Goal: Task Accomplishment & Management: Use online tool/utility

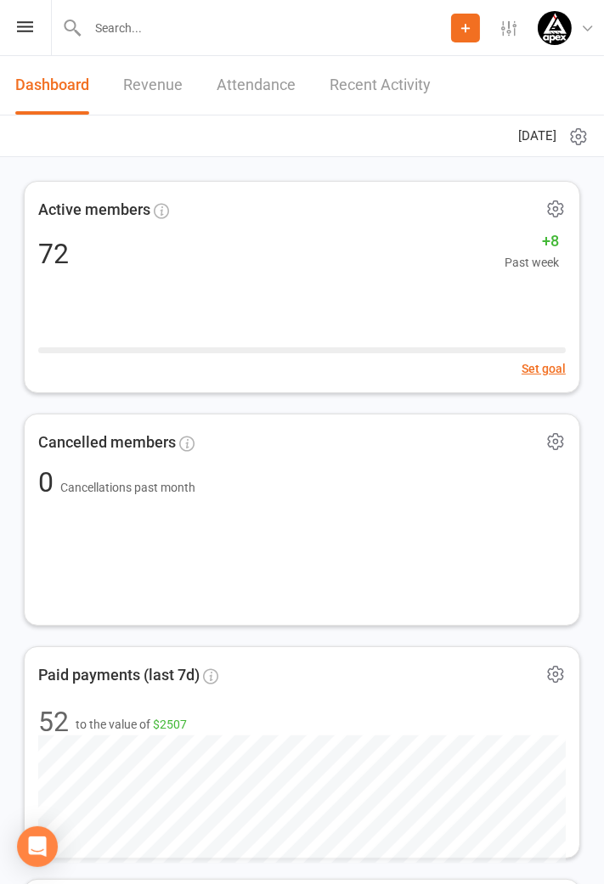
click at [29, 28] on icon at bounding box center [25, 26] width 16 height 11
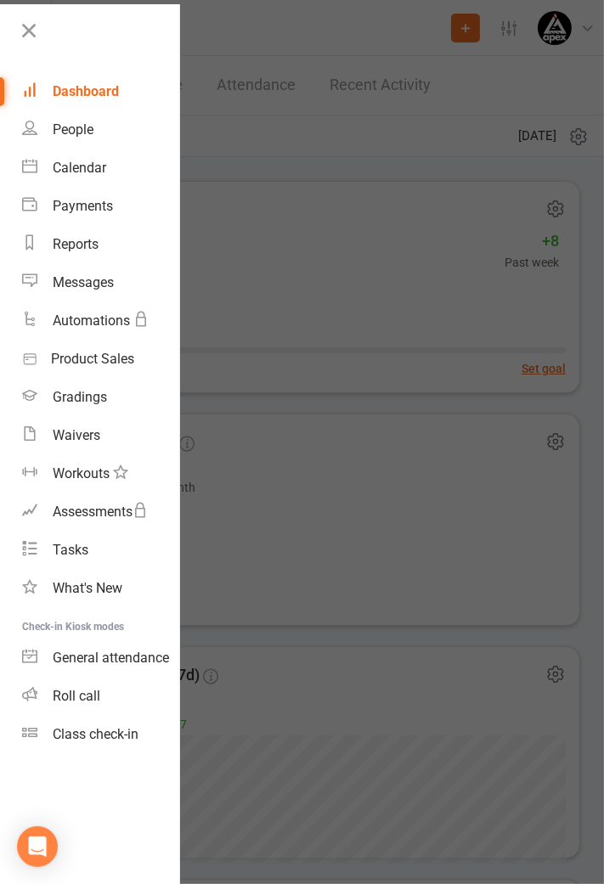
click at [87, 747] on link "Class check-in" at bounding box center [100, 734] width 157 height 38
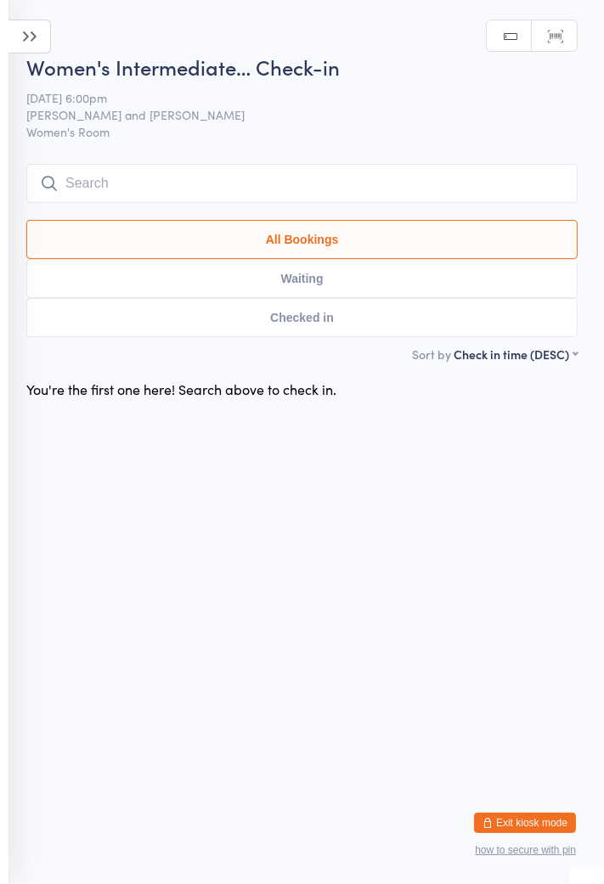
click at [31, 45] on icon at bounding box center [29, 37] width 42 height 34
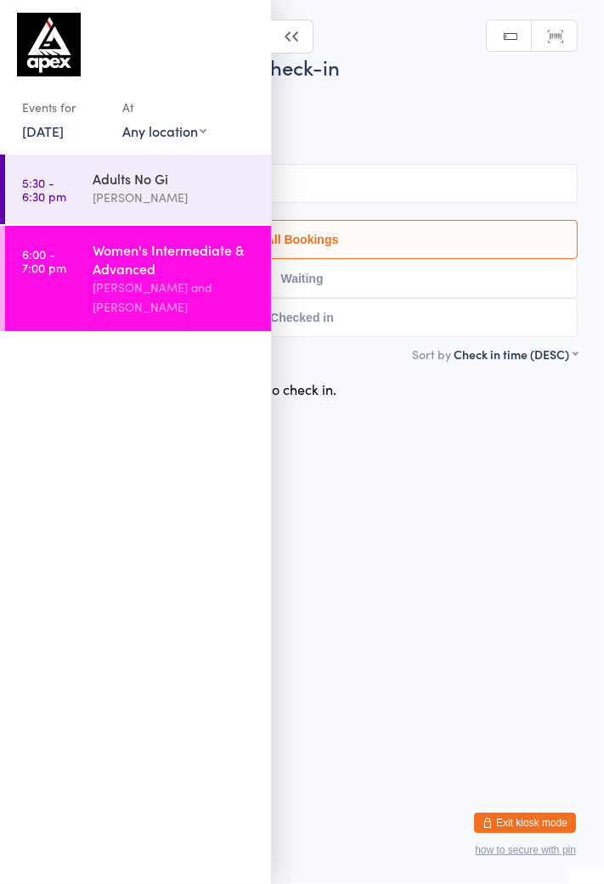
click at [64, 138] on link "[DATE]" at bounding box center [43, 130] width 42 height 19
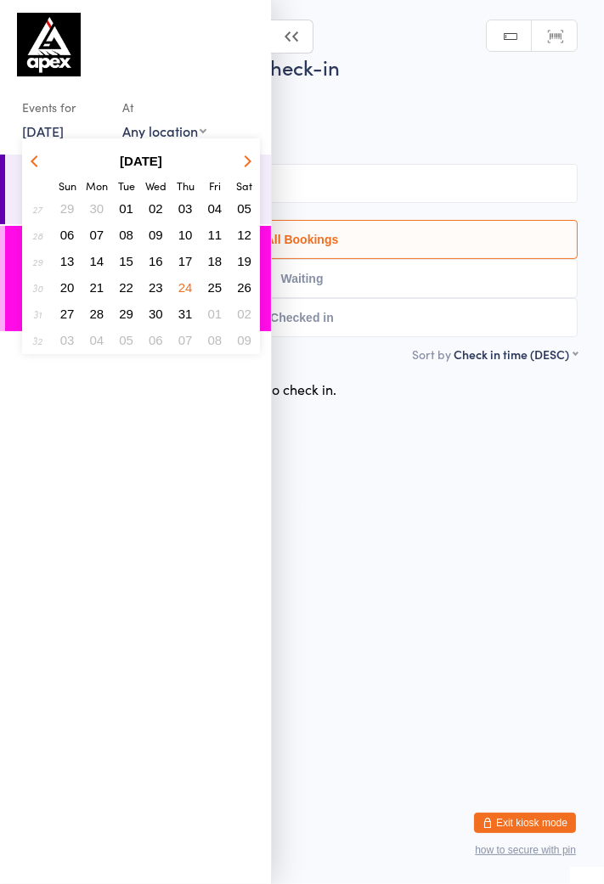
click at [248, 170] on button "button" at bounding box center [244, 160] width 25 height 23
click at [189, 266] on span "14" at bounding box center [185, 261] width 14 height 14
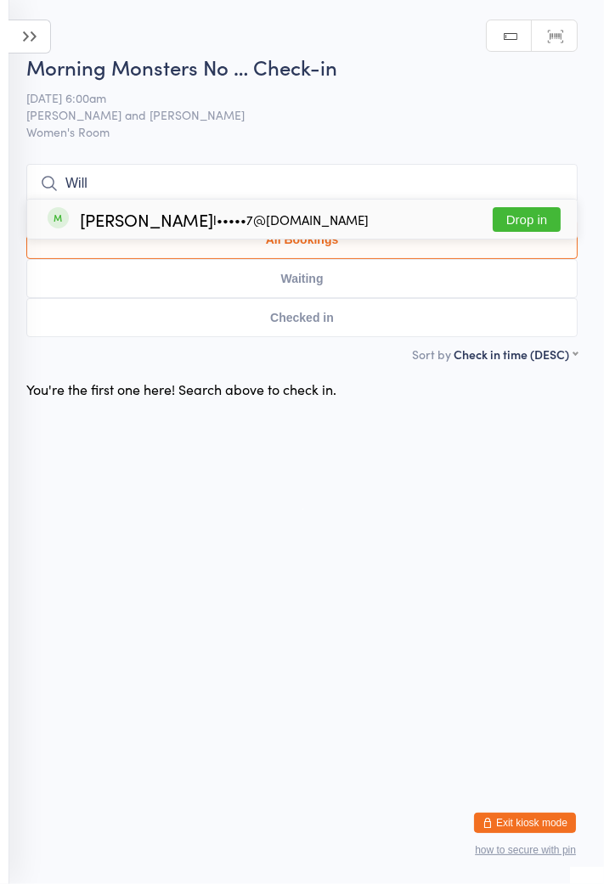
type input "Will"
click at [213, 224] on div "l•••••7@[DOMAIN_NAME]" at bounding box center [290, 220] width 155 height 14
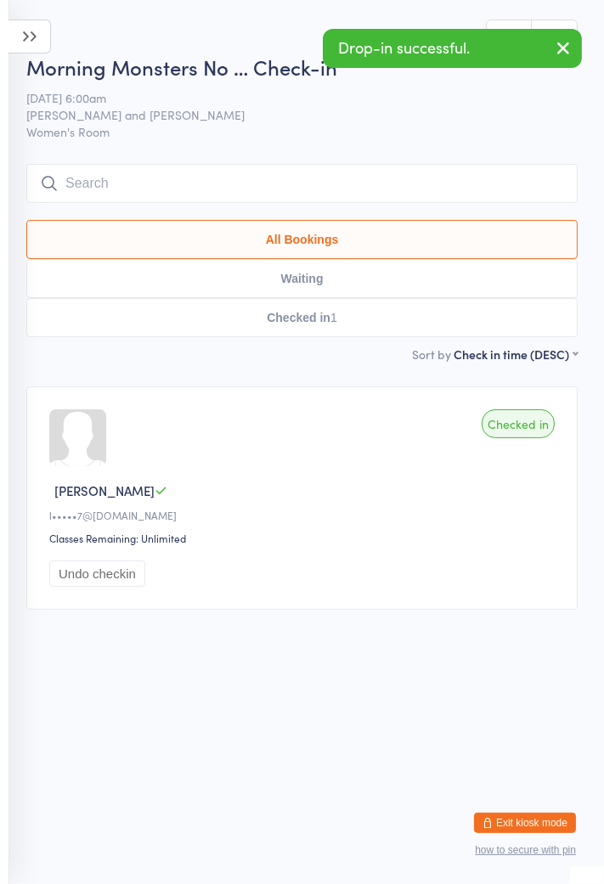
click at [33, 50] on icon at bounding box center [29, 37] width 42 height 34
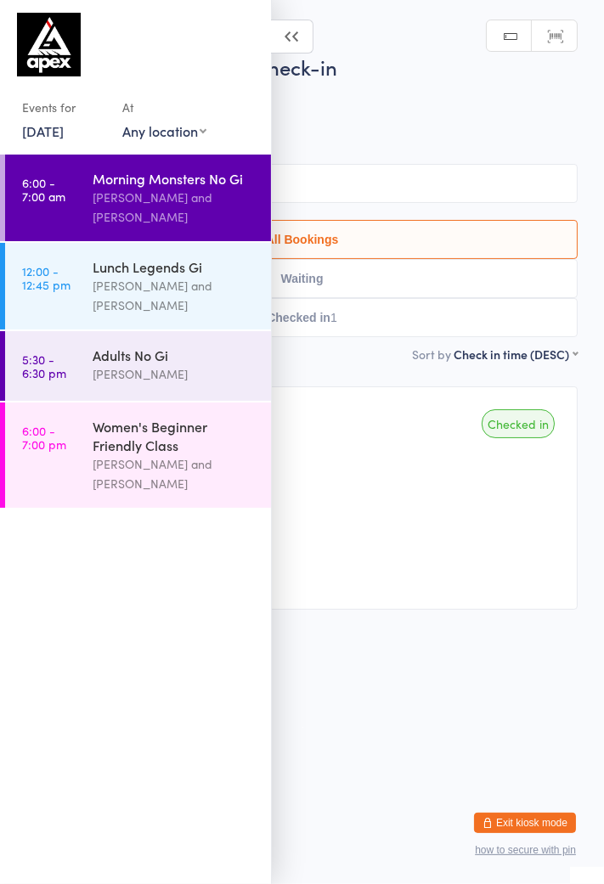
click at [160, 288] on div "[PERSON_NAME] and [PERSON_NAME]" at bounding box center [175, 295] width 164 height 39
